Goal: Book appointment/travel/reservation

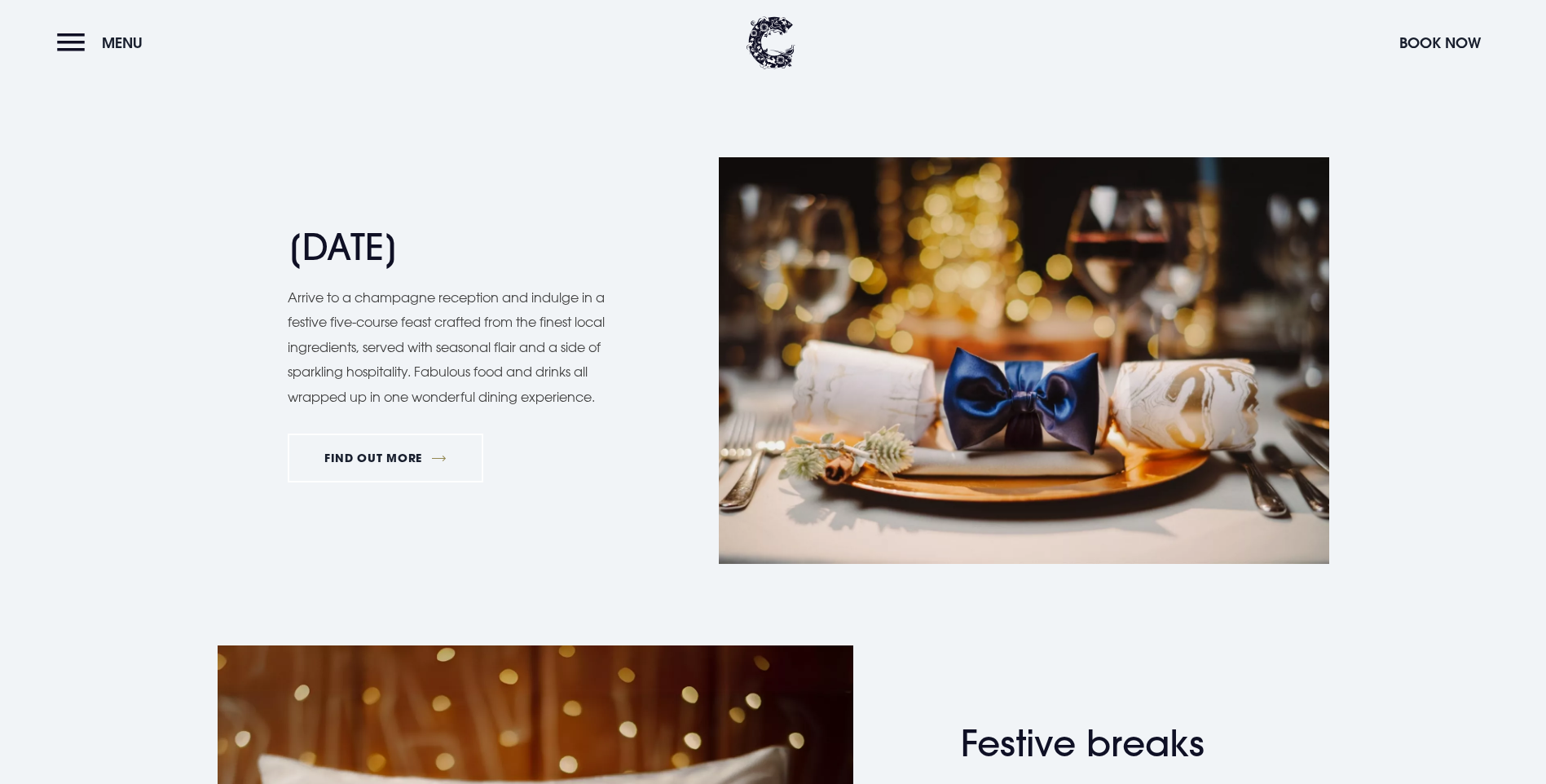
scroll to position [1792, 0]
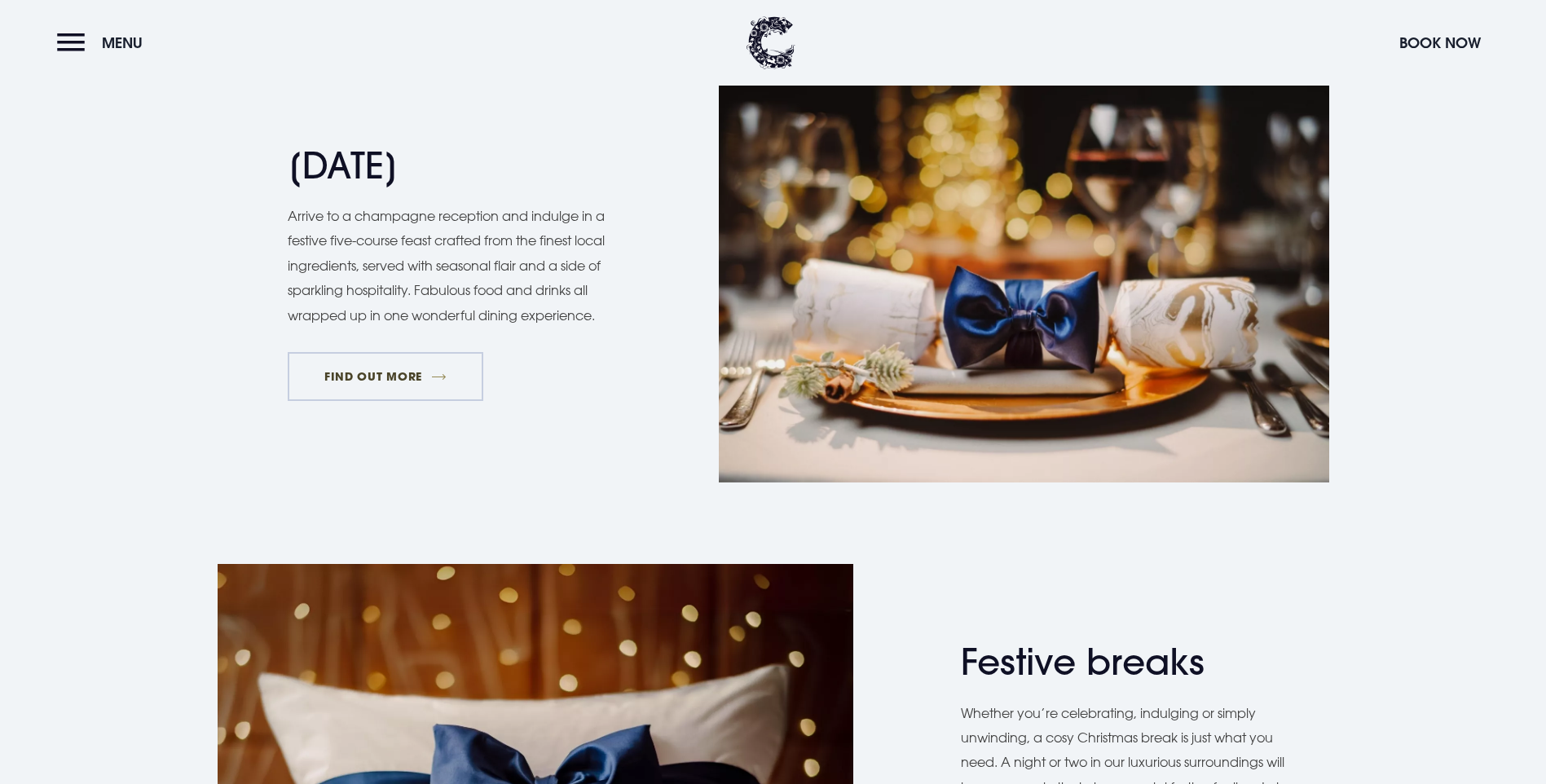
click at [407, 401] on link "FIND OUT MORE" at bounding box center [385, 376] width 196 height 49
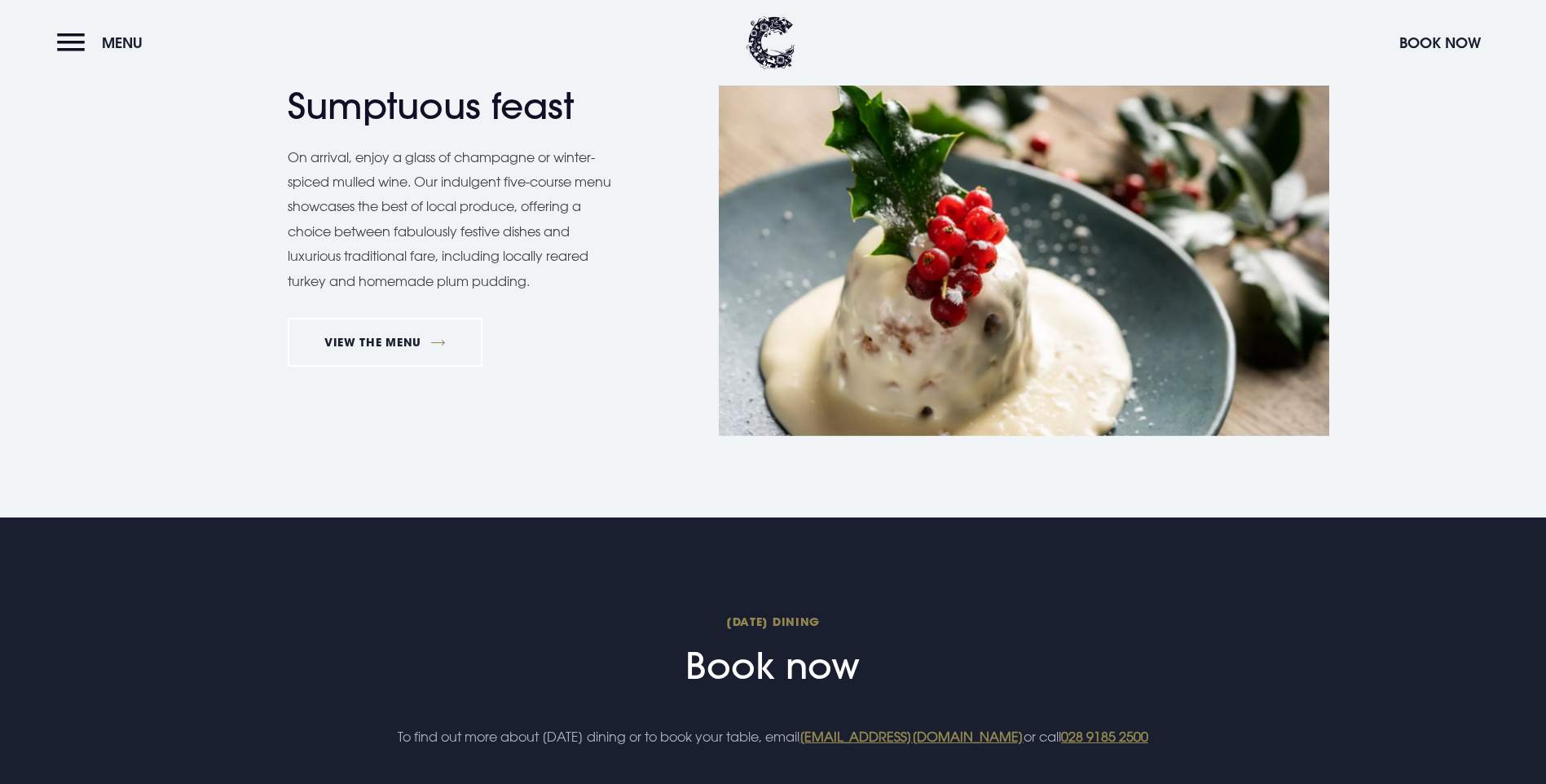
scroll to position [1711, 0]
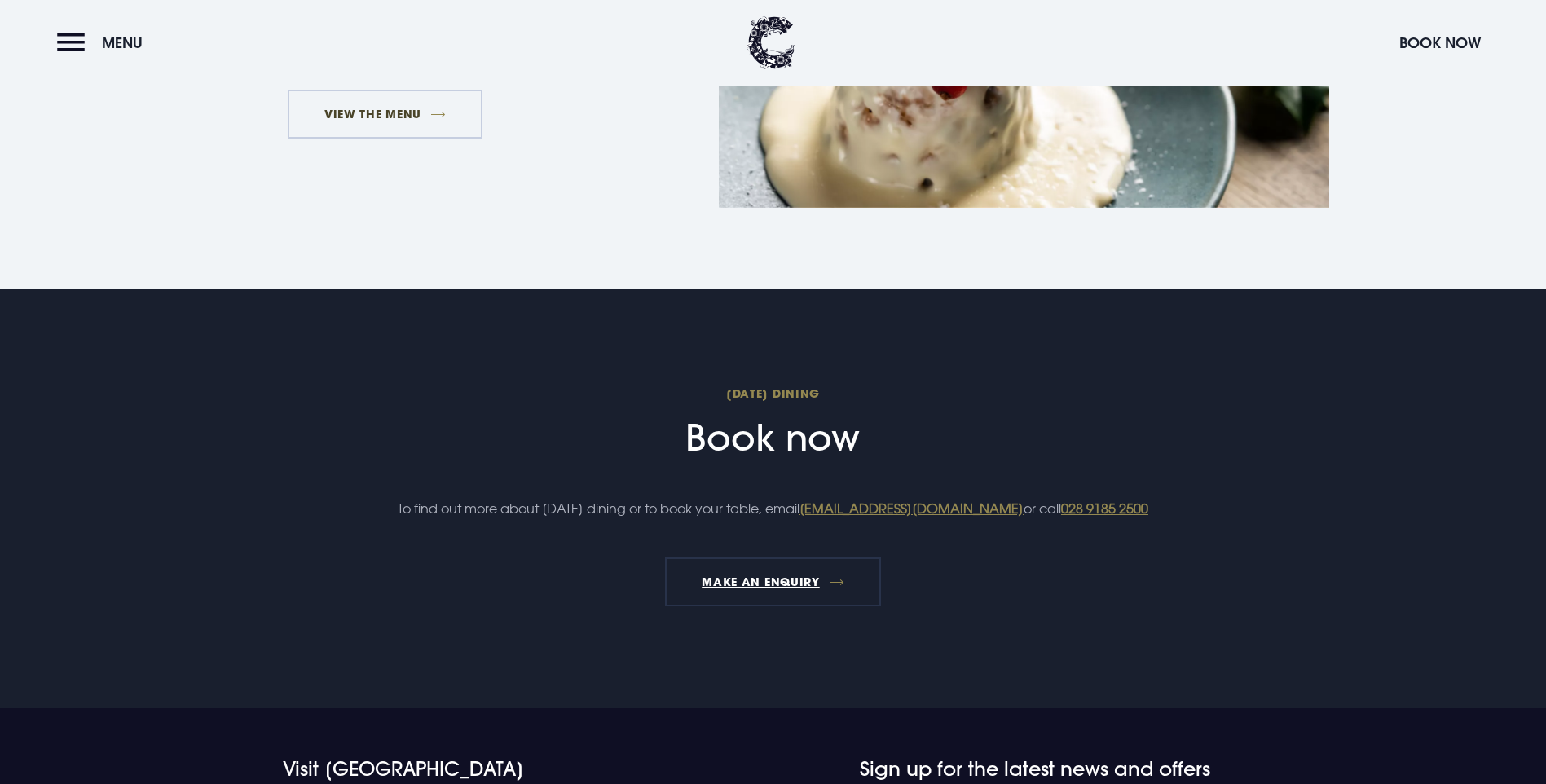
click at [379, 138] on link "VIEW THE MENU" at bounding box center [385, 113] width 196 height 49
